Goal: Transaction & Acquisition: Book appointment/travel/reservation

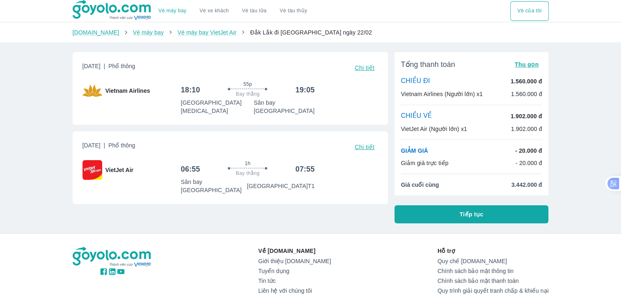
click at [362, 68] on span "Chi tiết" at bounding box center [364, 67] width 20 height 7
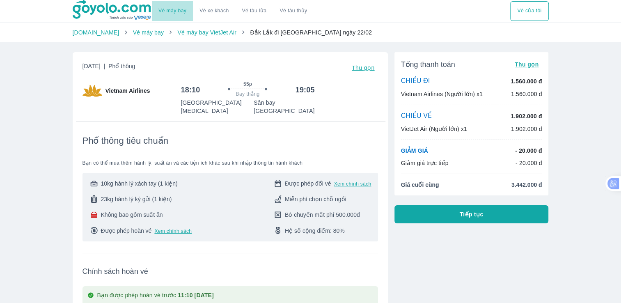
click at [169, 12] on link "Vé máy bay" at bounding box center [172, 11] width 28 height 6
